Goal: Information Seeking & Learning: Learn about a topic

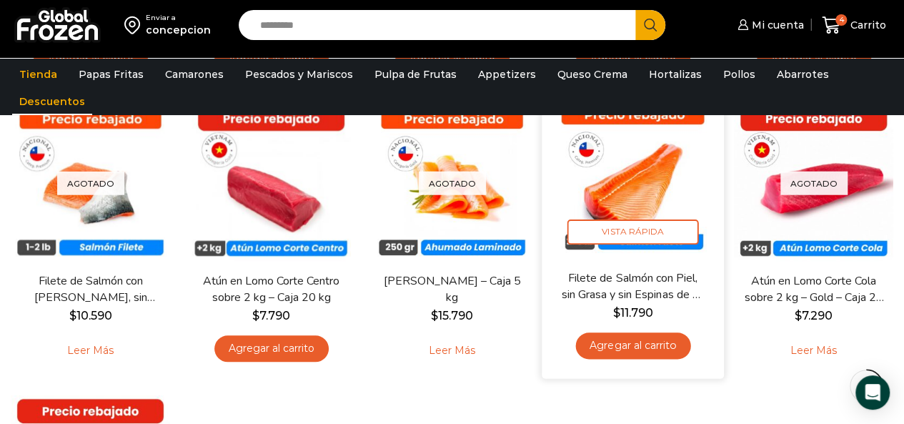
scroll to position [429, 0]
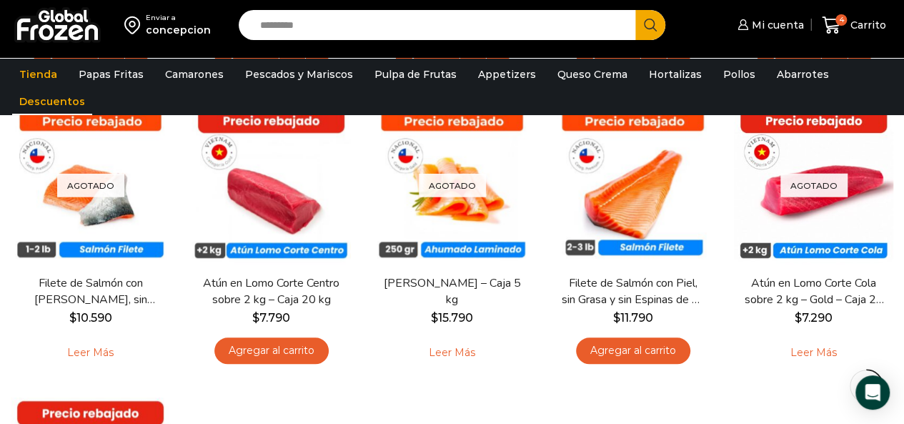
click at [293, 24] on input "Search input" at bounding box center [441, 25] width 376 height 30
click at [635, 10] on button "Search" at bounding box center [650, 25] width 30 height 30
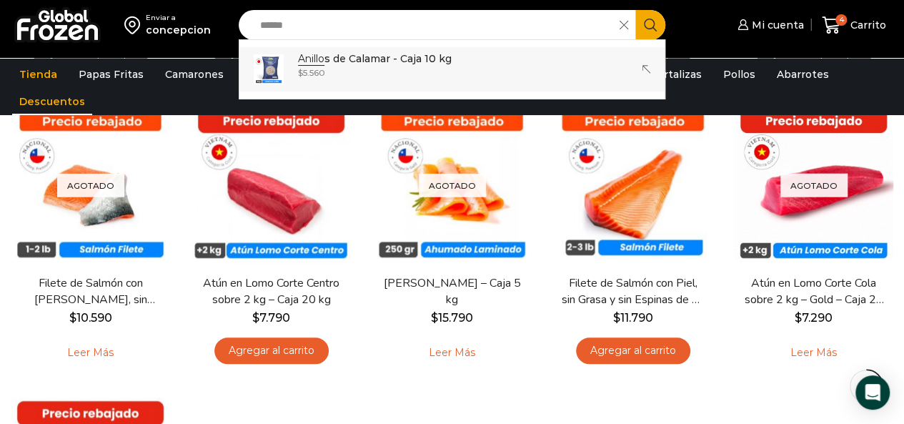
click at [391, 64] on p "Anillo s de Calamar - Caja 10 kg" at bounding box center [375, 59] width 154 height 16
type input "**********"
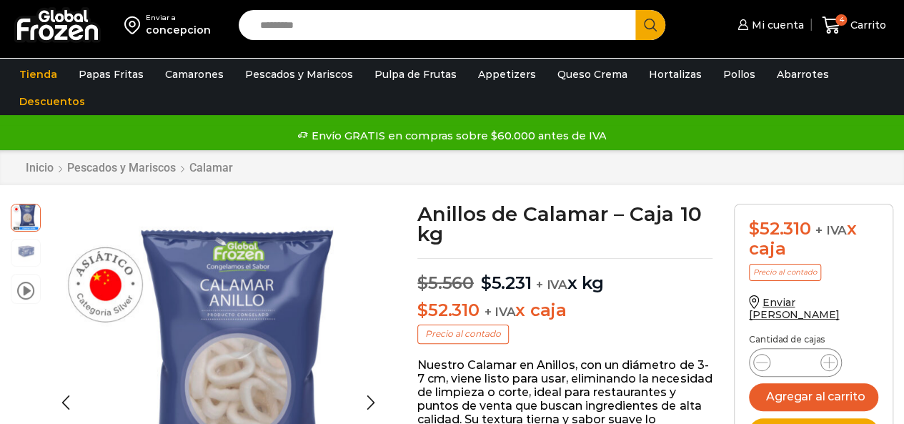
click at [20, 258] on img at bounding box center [25, 251] width 29 height 29
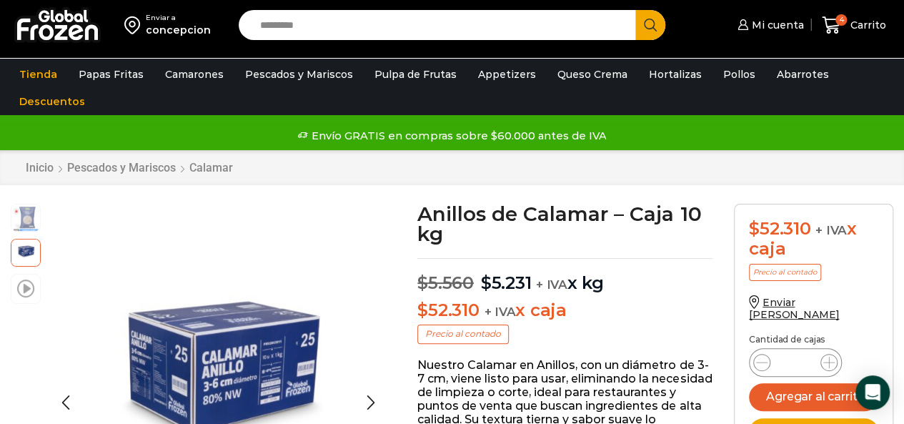
click at [22, 284] on span at bounding box center [25, 287] width 17 height 19
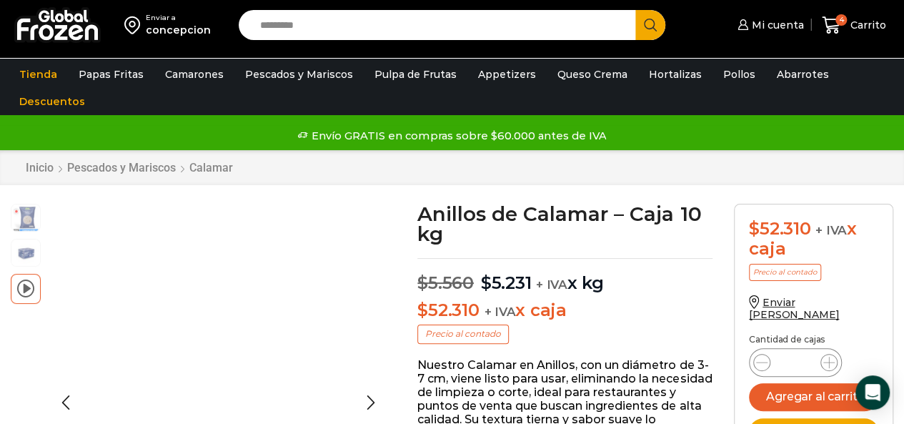
scroll to position [72, 0]
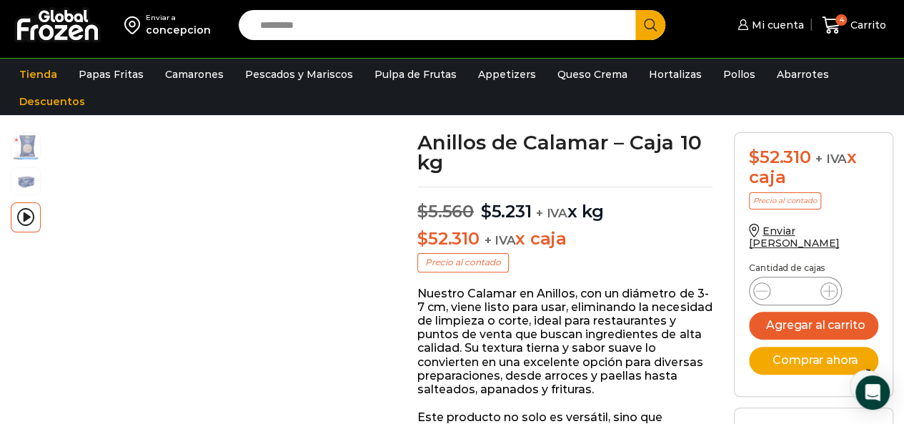
drag, startPoint x: 367, startPoint y: 16, endPoint x: 376, endPoint y: 26, distance: 14.2
click at [369, 18] on input "Search input" at bounding box center [441, 25] width 376 height 30
click at [635, 10] on button "Search" at bounding box center [650, 25] width 30 height 30
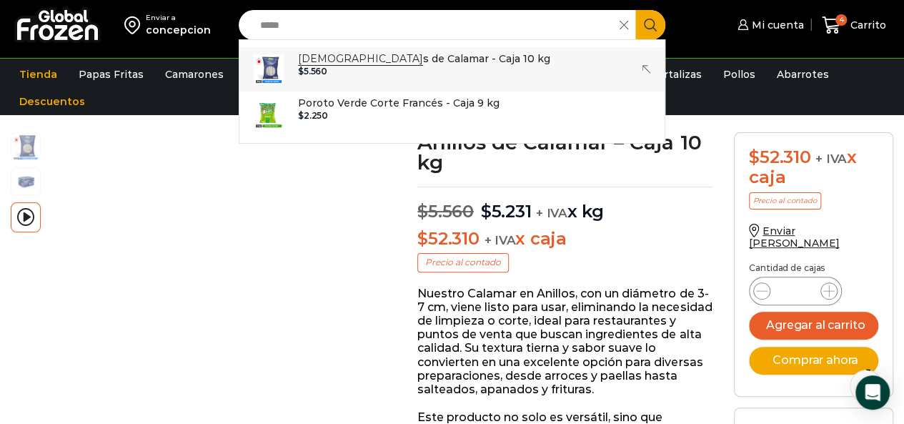
click at [406, 76] on div "$ 5.560" at bounding box center [424, 71] width 252 height 10
type input "**********"
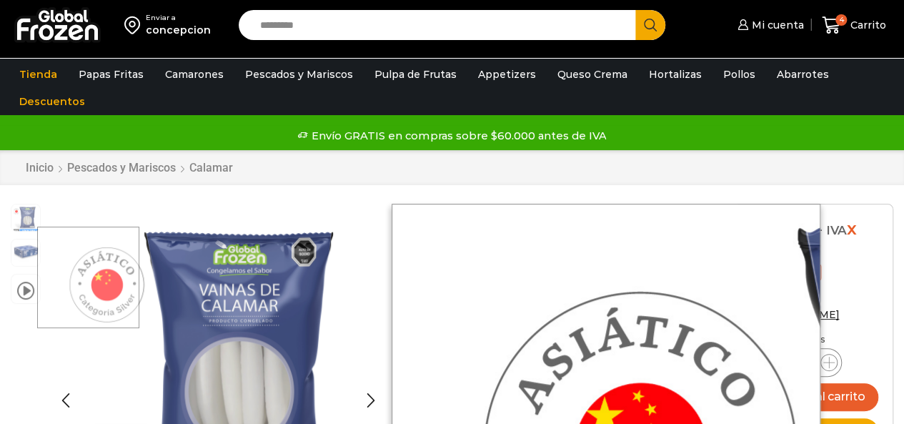
scroll to position [1, 0]
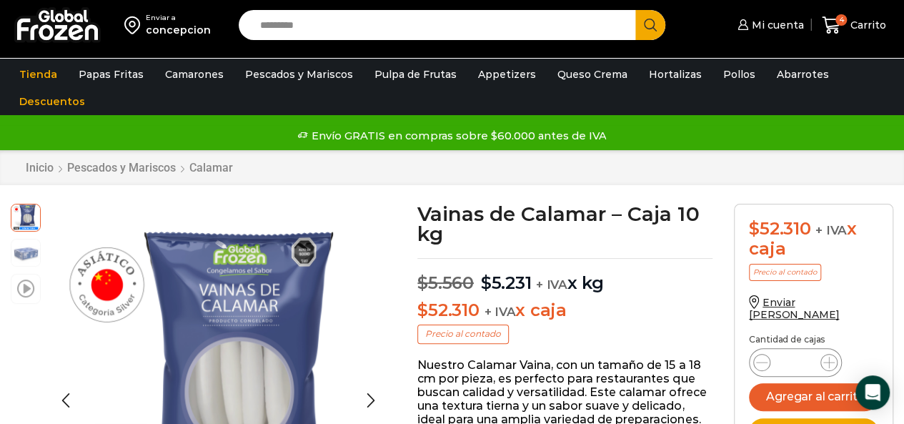
click at [27, 291] on span at bounding box center [25, 287] width 17 height 19
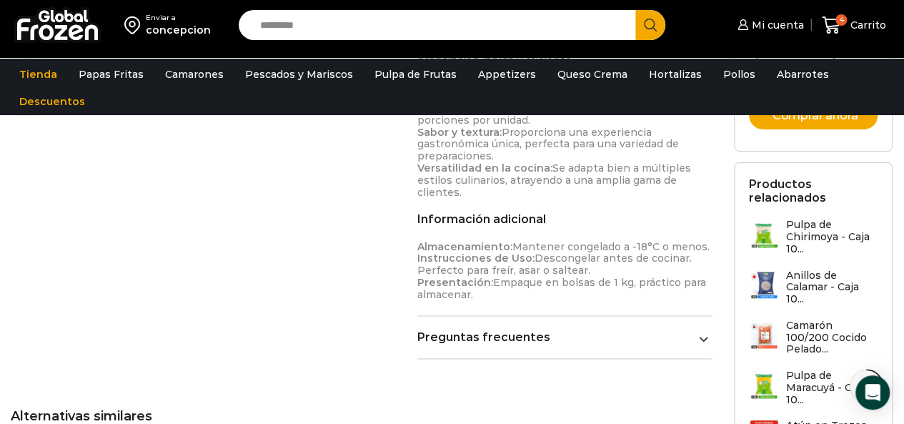
scroll to position [749, 0]
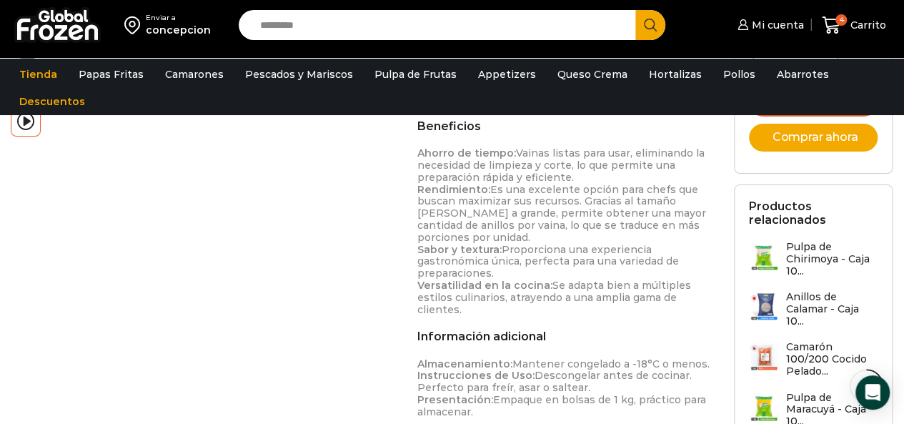
click at [440, 16] on input "Search input" at bounding box center [441, 25] width 376 height 30
type input "******"
click at [635, 10] on button "Search" at bounding box center [650, 25] width 30 height 30
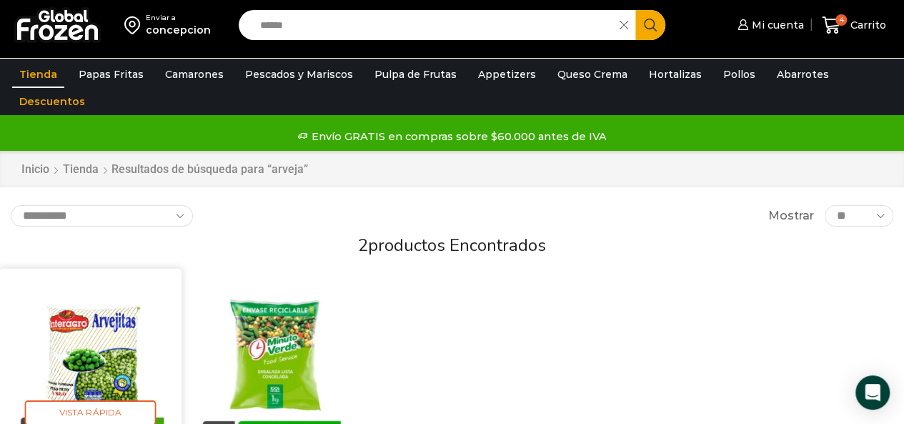
scroll to position [71, 0]
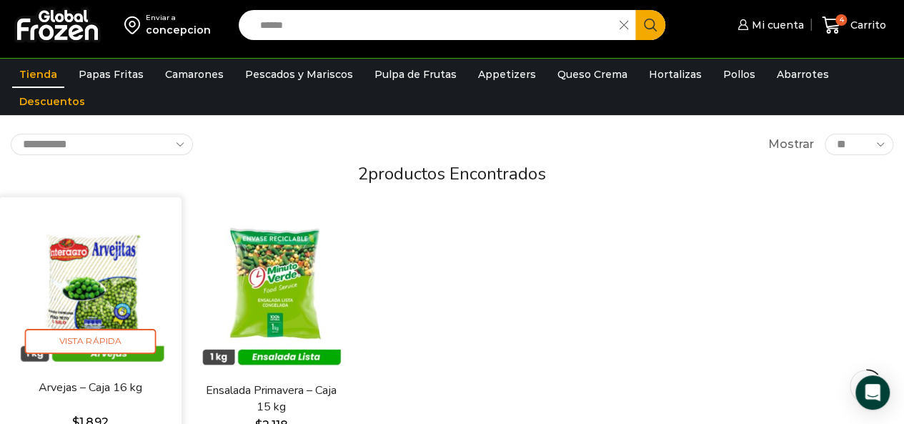
click at [76, 262] on img at bounding box center [90, 288] width 161 height 161
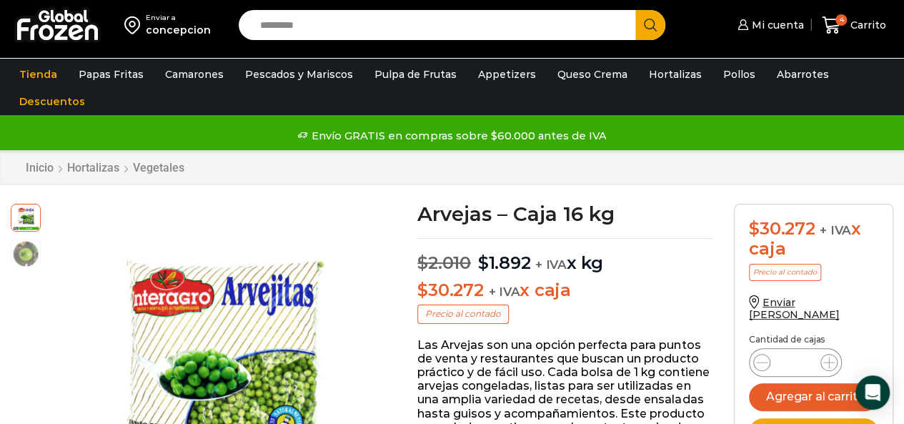
scroll to position [72, 0]
